Goal: Use online tool/utility: Use online tool/utility

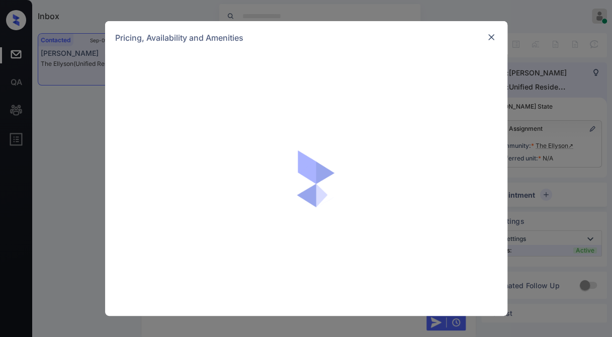
scroll to position [2225, 0]
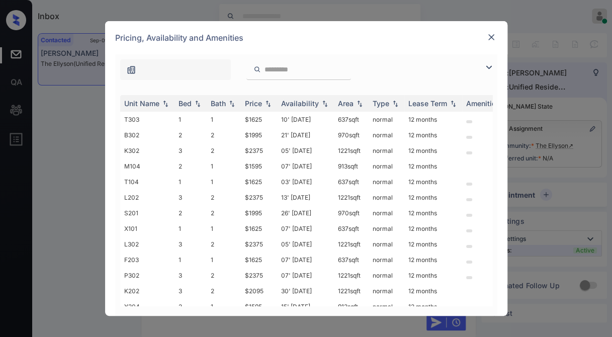
click at [486, 61] on img at bounding box center [488, 67] width 12 height 12
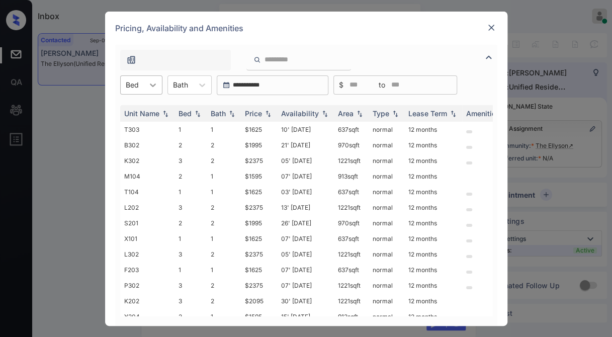
click at [148, 84] on icon at bounding box center [153, 85] width 10 height 10
click at [147, 109] on div "1" at bounding box center [141, 109] width 42 height 18
click at [266, 112] on img at bounding box center [268, 113] width 10 height 7
drag, startPoint x: 243, startPoint y: 127, endPoint x: 278, endPoint y: 126, distance: 35.2
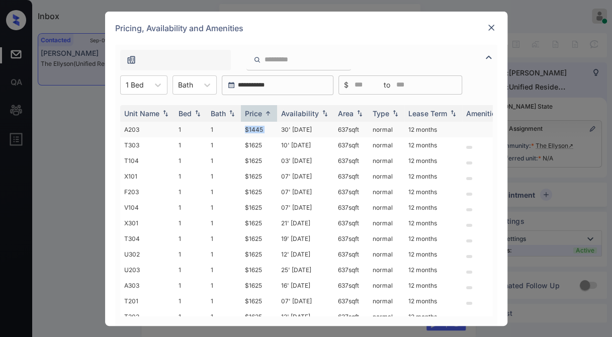
click at [278, 126] on tr "A203 1 1 $1445 30' [DATE] 637 sqft normal 12 months" at bounding box center [382, 130] width 525 height 16
click at [273, 141] on td "$1625" at bounding box center [259, 145] width 36 height 16
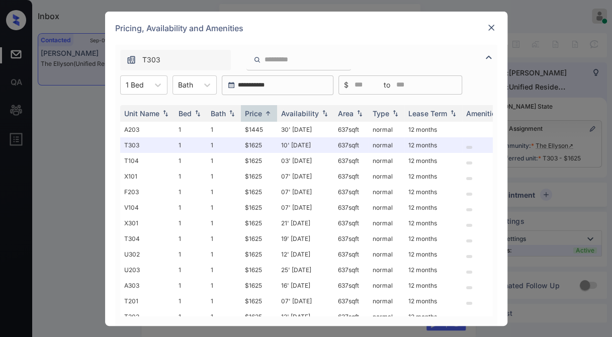
click at [494, 25] on img at bounding box center [491, 28] width 10 height 10
